Goal: Information Seeking & Learning: Learn about a topic

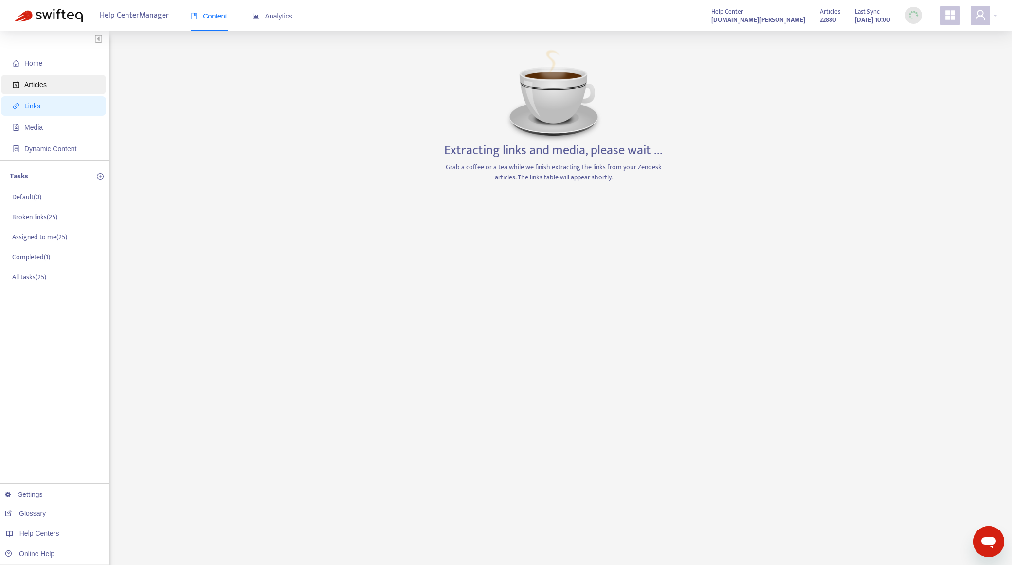
click at [63, 81] on span "Articles" at bounding box center [56, 84] width 86 height 19
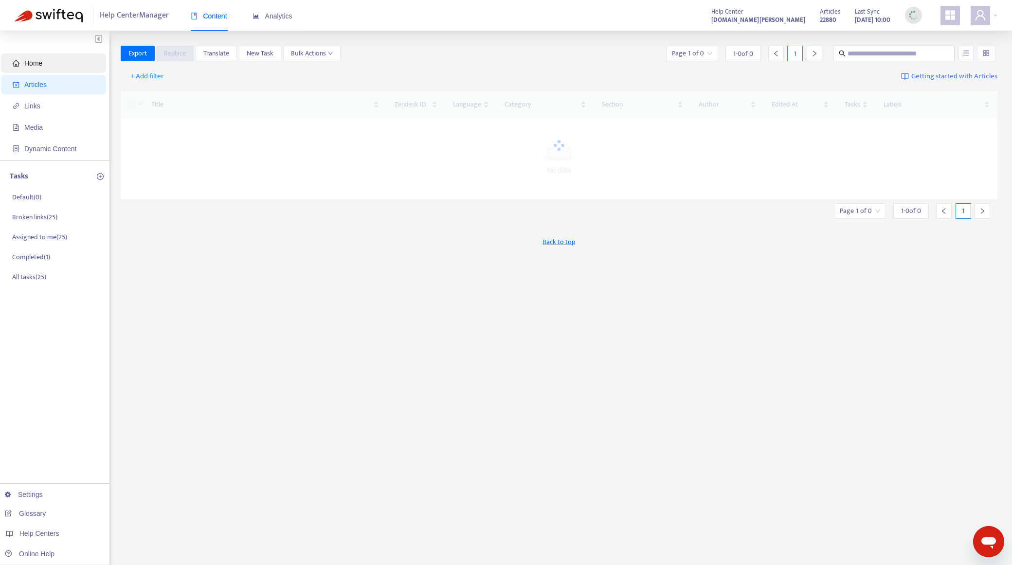
click at [63, 71] on span "Home" at bounding box center [56, 63] width 86 height 19
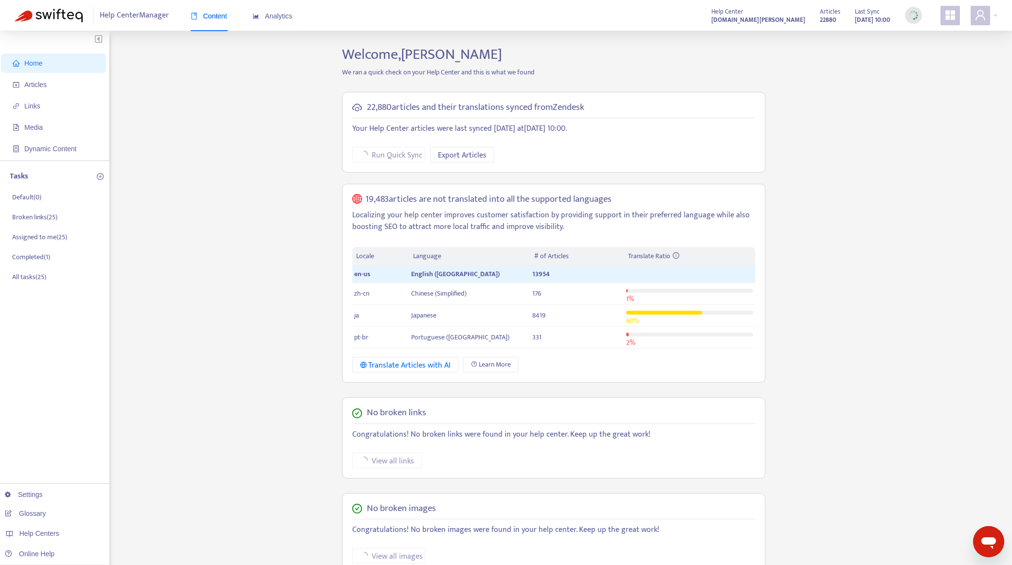
click at [80, 96] on ul "Home Articles Links Media Dynamic Content" at bounding box center [54, 106] width 109 height 109
click at [284, 22] on div "Analytics" at bounding box center [273, 16] width 40 height 30
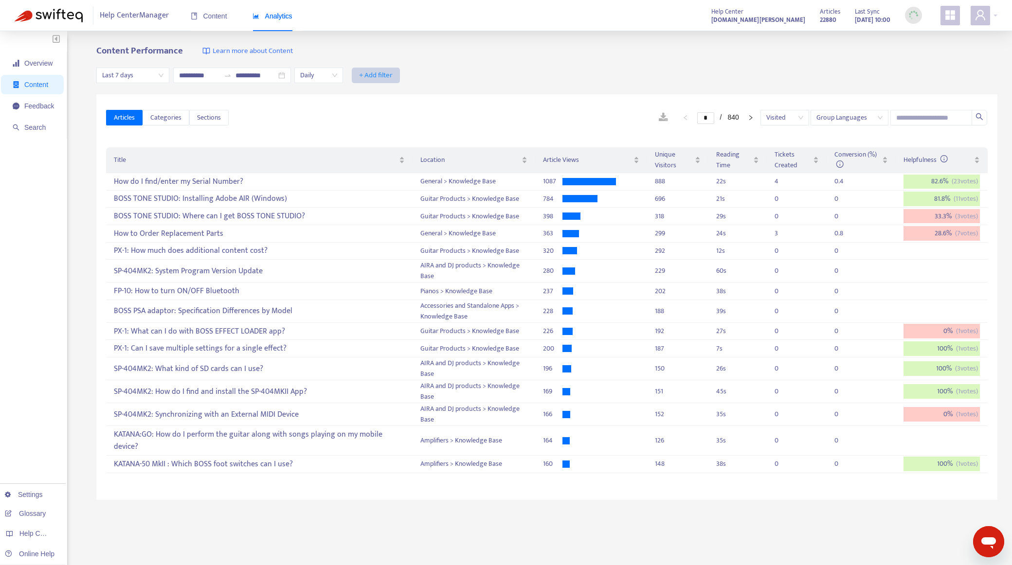
click at [393, 77] on span "+ Add filter" at bounding box center [376, 76] width 34 height 12
click at [400, 251] on span "Label" at bounding box center [402, 250] width 43 height 11
click at [391, 78] on span "+ Add filter" at bounding box center [376, 76] width 34 height 12
click at [399, 243] on li "Label" at bounding box center [402, 251] width 55 height 16
click at [334, 47] on div "Content Performance Learn more about Content" at bounding box center [546, 51] width 901 height 11
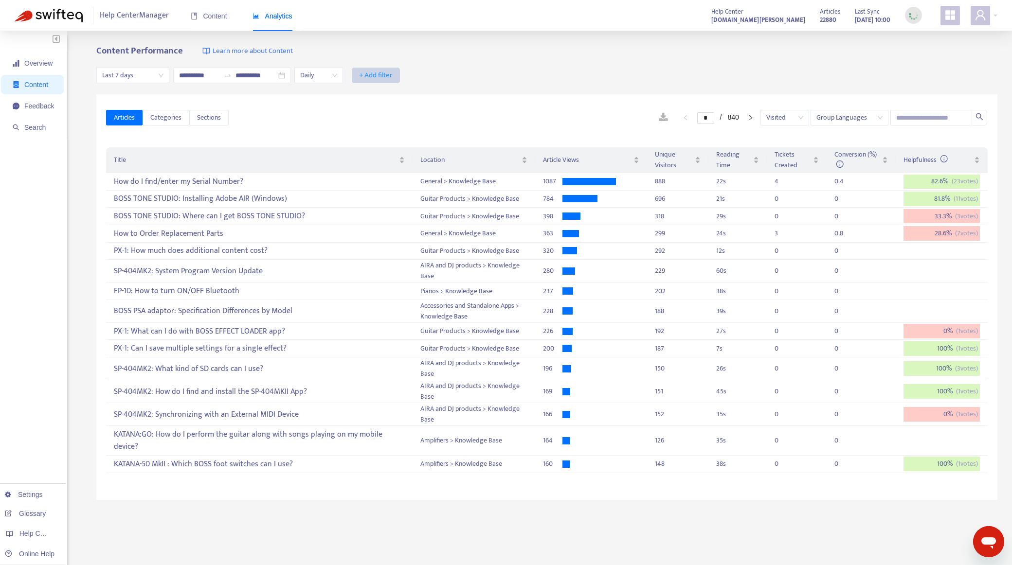
click at [393, 74] on span "+ Add filter" at bounding box center [376, 76] width 34 height 12
click at [395, 252] on span "Label" at bounding box center [402, 250] width 43 height 11
click at [401, 79] on div at bounding box center [381, 76] width 59 height 12
click at [40, 70] on span "Overview" at bounding box center [33, 63] width 41 height 19
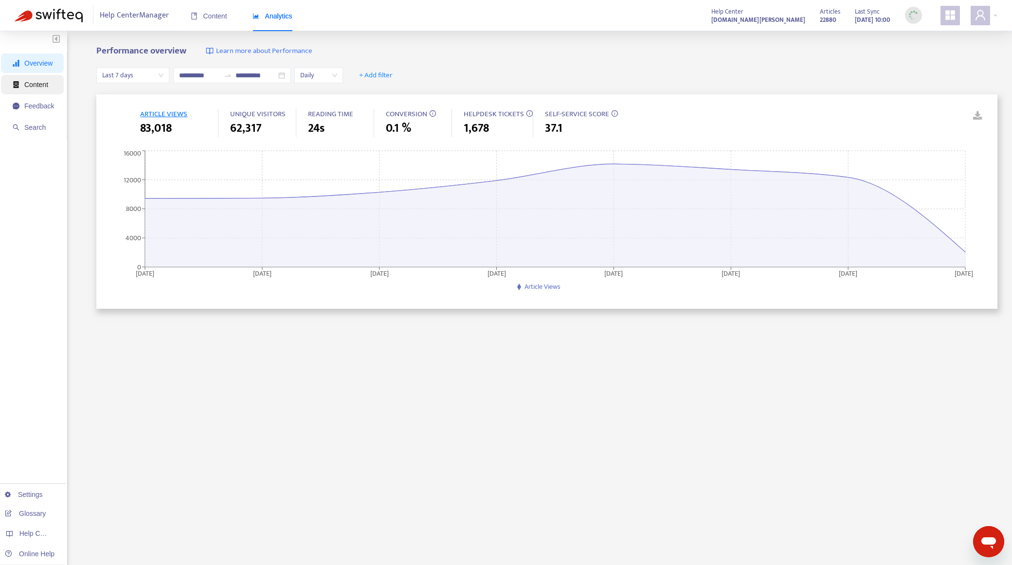
click at [26, 88] on span "Content" at bounding box center [36, 85] width 24 height 8
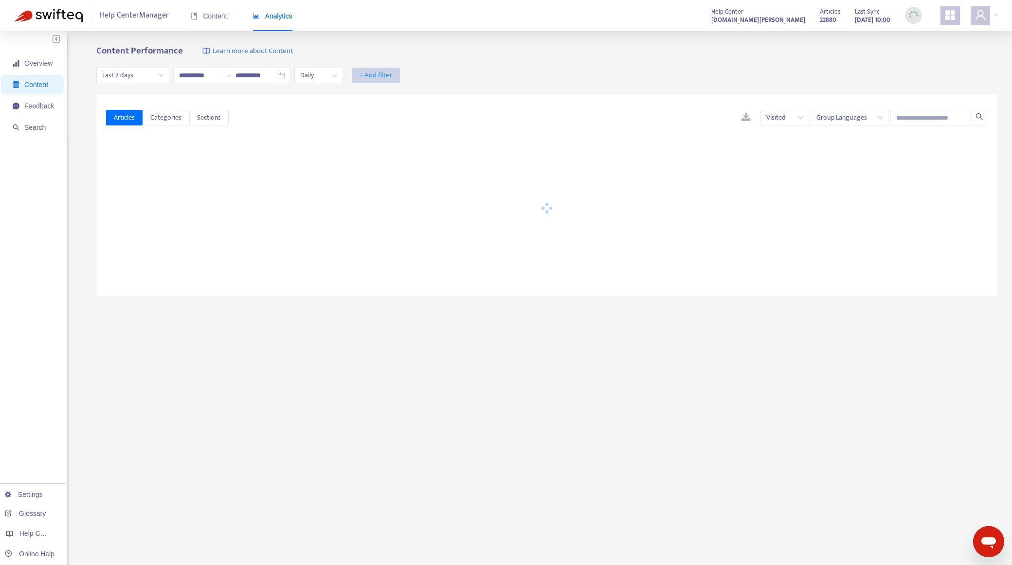
click at [385, 79] on span "+ Add filter" at bounding box center [376, 76] width 34 height 12
click at [399, 250] on span "Label" at bounding box center [402, 250] width 43 height 11
click at [207, 16] on span "Content" at bounding box center [209, 16] width 36 height 8
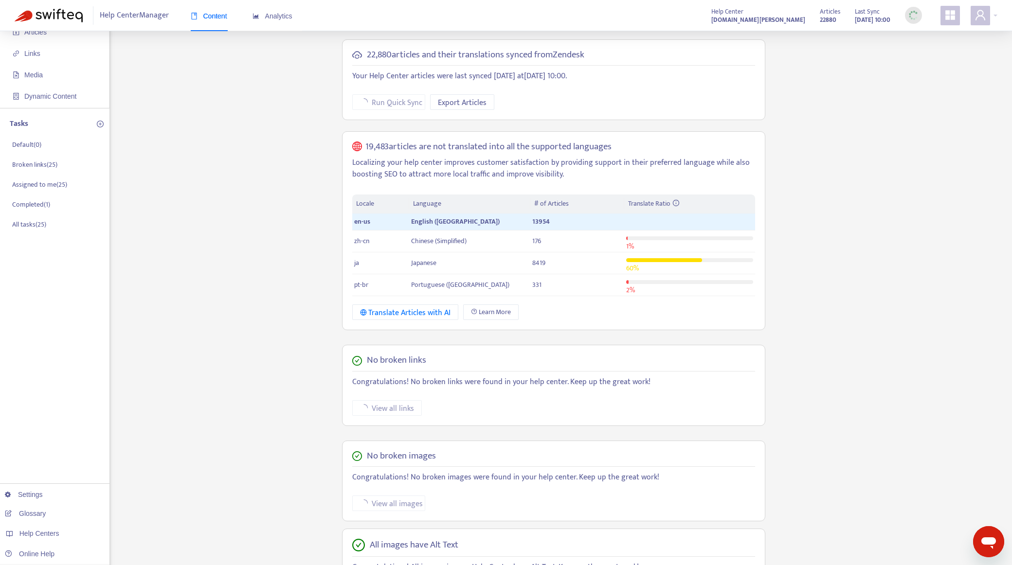
scroll to position [113, 0]
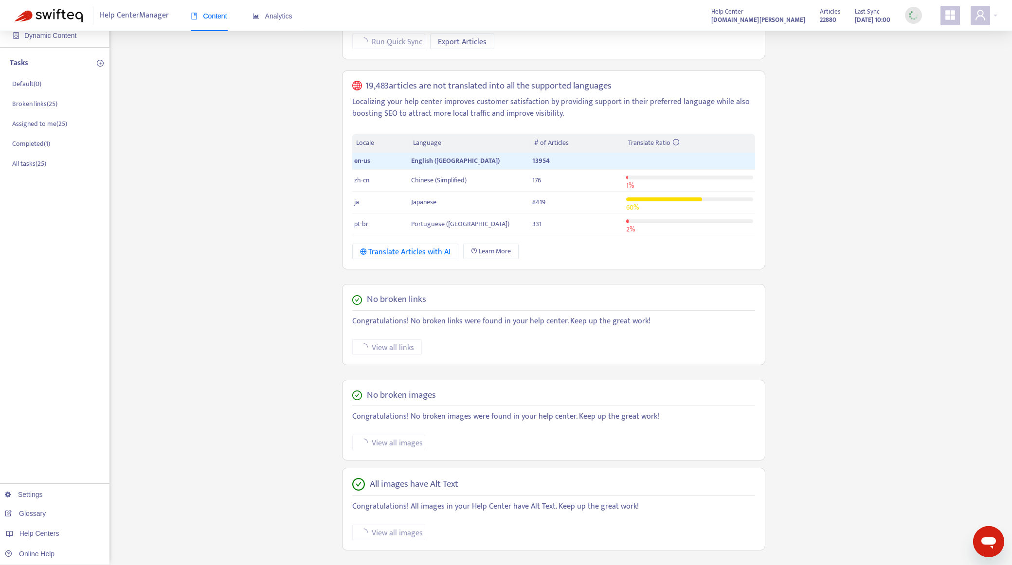
click at [209, 90] on div "Home Articles Links Media Dynamic Content Tasks Default ( 0 ) Broken links ( 25…" at bounding box center [506, 248] width 983 height 633
click at [41, 84] on p "Default ( 0 )" at bounding box center [26, 84] width 29 height 10
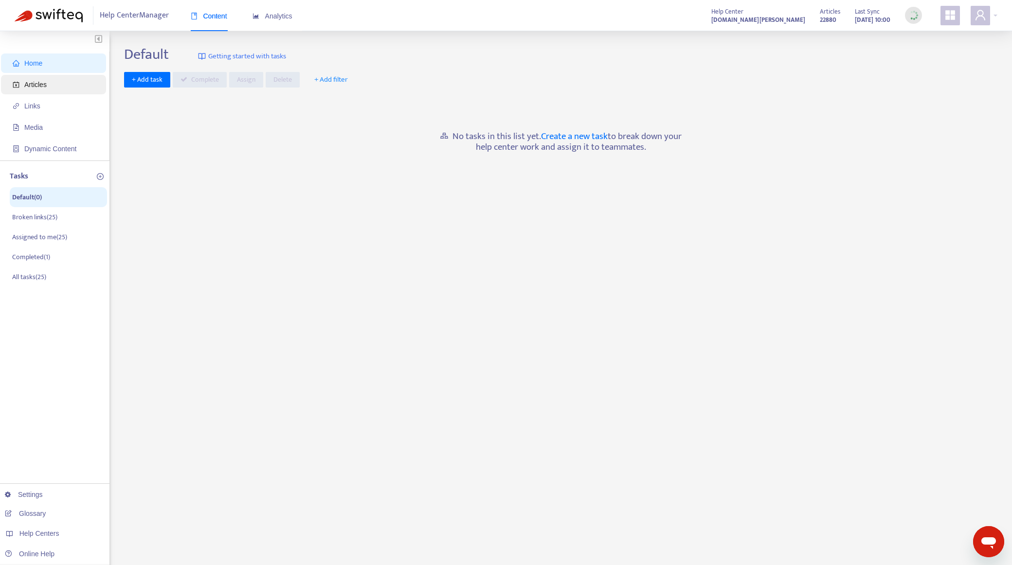
click at [36, 82] on span "Articles" at bounding box center [35, 85] width 22 height 8
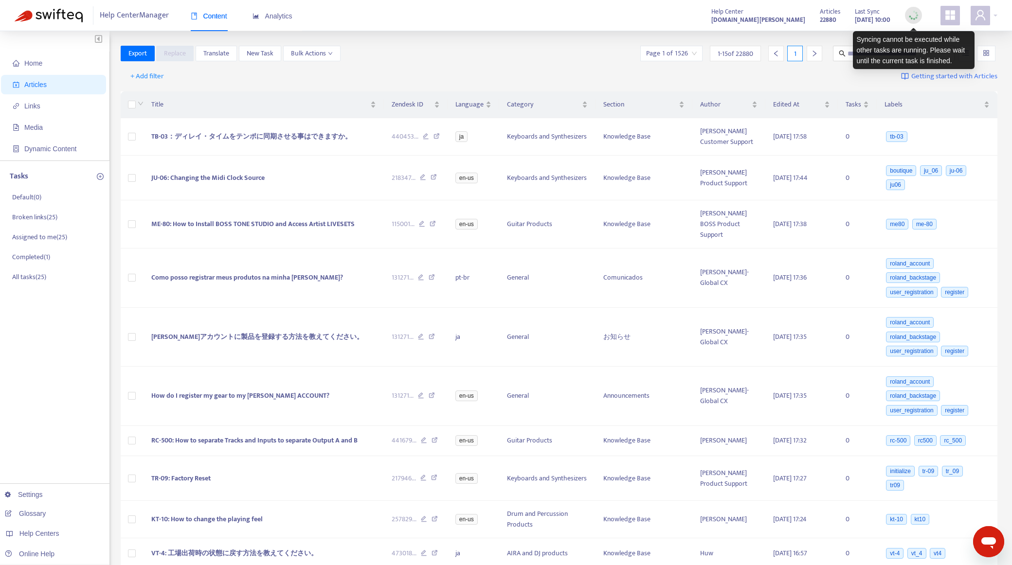
click at [917, 19] on img at bounding box center [914, 15] width 12 height 12
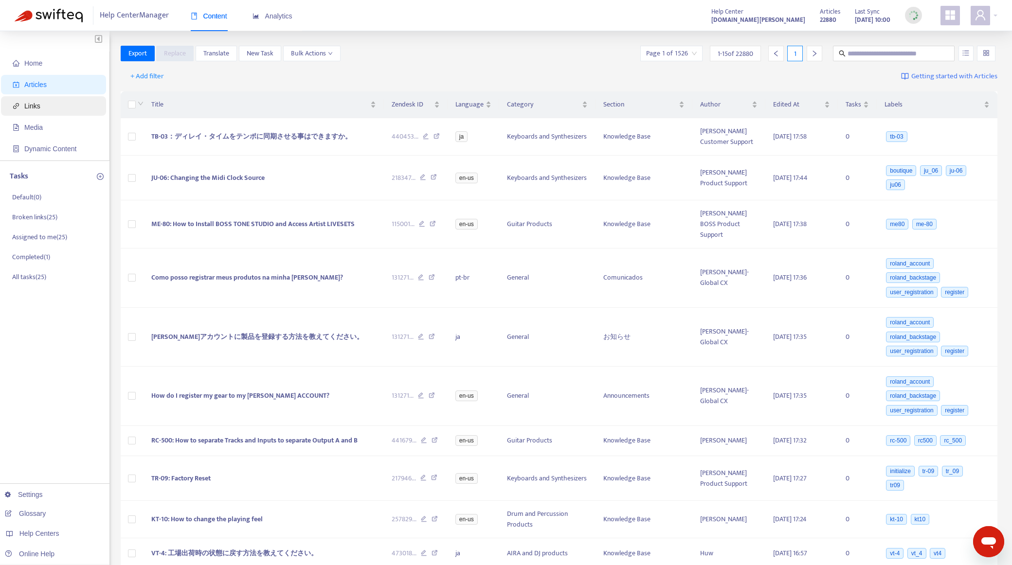
click at [53, 109] on span "Links" at bounding box center [56, 105] width 86 height 19
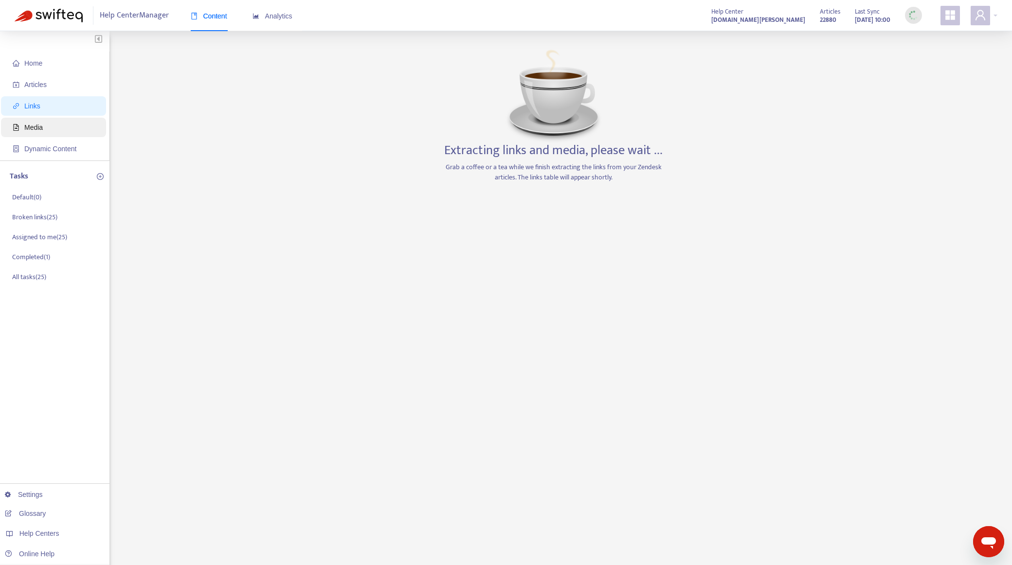
click at [53, 128] on span "Media" at bounding box center [56, 127] width 86 height 19
click at [53, 152] on span "Dynamic Content" at bounding box center [50, 149] width 52 height 8
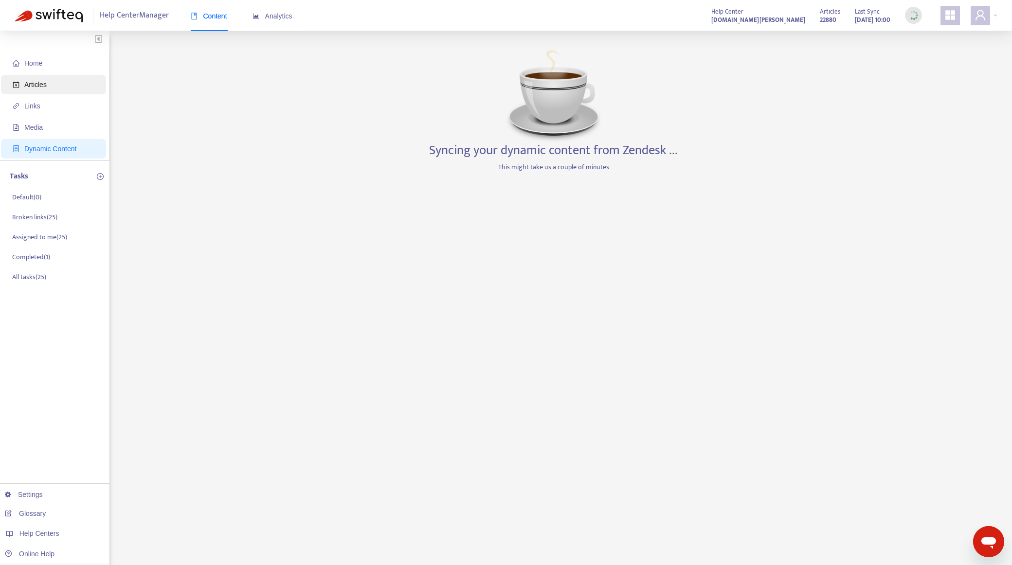
click at [53, 84] on span "Articles" at bounding box center [56, 84] width 86 height 19
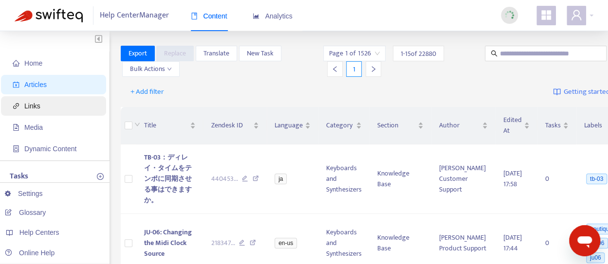
click at [70, 110] on span "Links" at bounding box center [56, 105] width 86 height 19
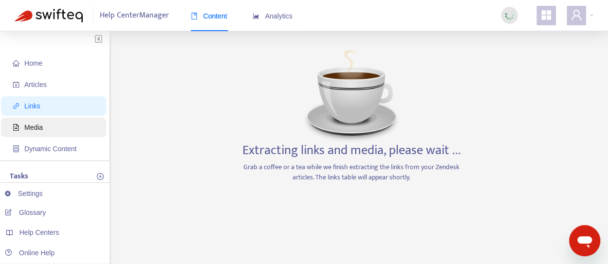
click at [61, 129] on span "Media" at bounding box center [56, 127] width 86 height 19
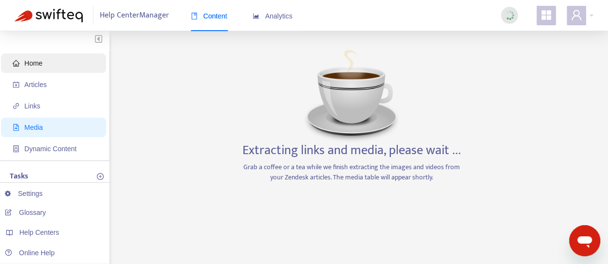
click at [63, 58] on span "Home" at bounding box center [56, 63] width 86 height 19
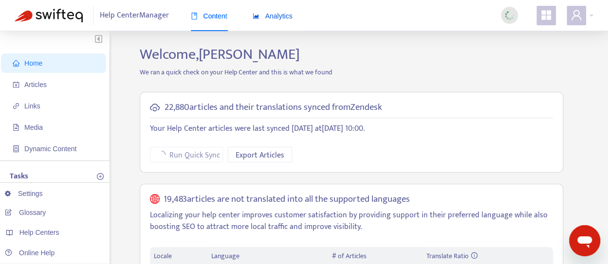
click at [274, 18] on span "Analytics" at bounding box center [273, 16] width 40 height 8
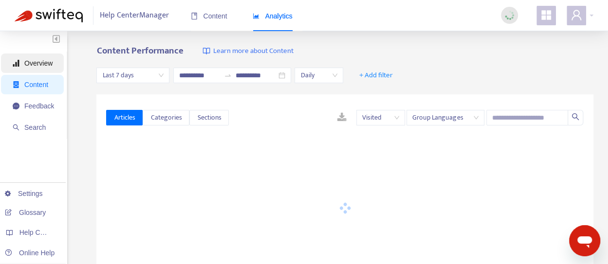
click at [46, 59] on span "Overview" at bounding box center [38, 63] width 28 height 8
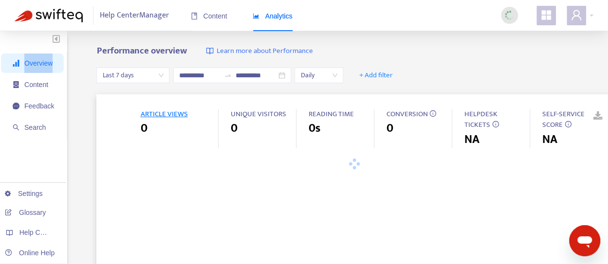
click at [46, 59] on span "Overview" at bounding box center [38, 63] width 28 height 8
